Goal: Information Seeking & Learning: Find specific page/section

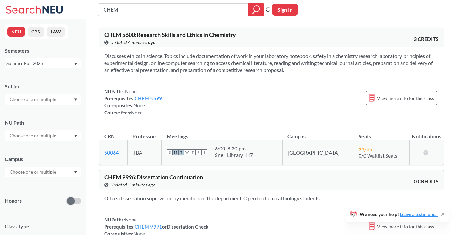
click at [38, 65] on div "Summer Full 2025" at bounding box center [39, 63] width 67 height 7
click at [31, 77] on div "Fall 2025" at bounding box center [44, 77] width 73 height 7
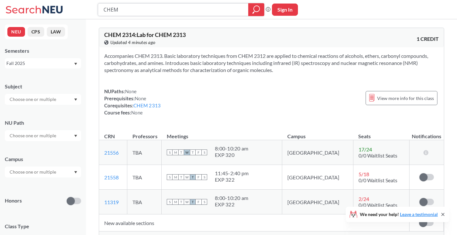
click at [253, 9] on icon "magnifying glass" at bounding box center [257, 9] width 8 height 9
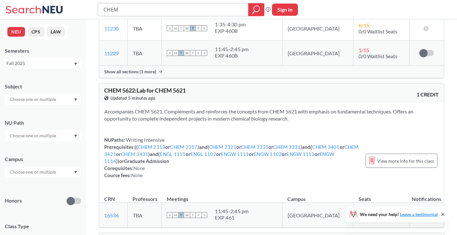
scroll to position [1894, 0]
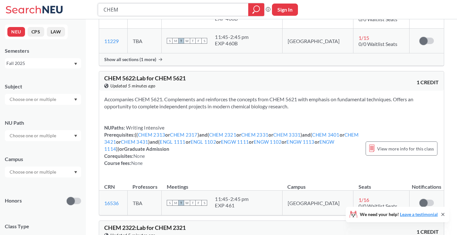
click at [156, 4] on input "CHEM" at bounding box center [173, 9] width 141 height 11
type input "CHEM8504"
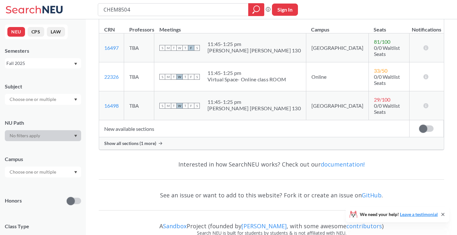
scroll to position [93, 0]
click at [138, 140] on span "Show all sections (1 more)" at bounding box center [130, 143] width 52 height 6
